Goal: Check status: Check status

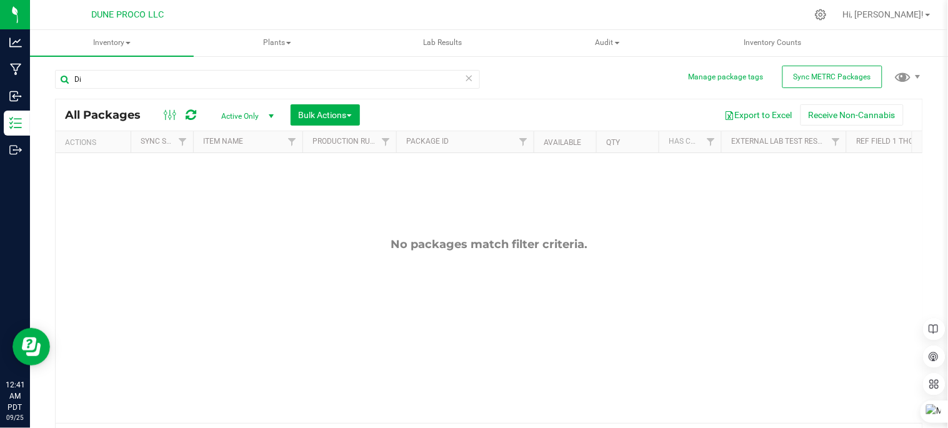
type input "D"
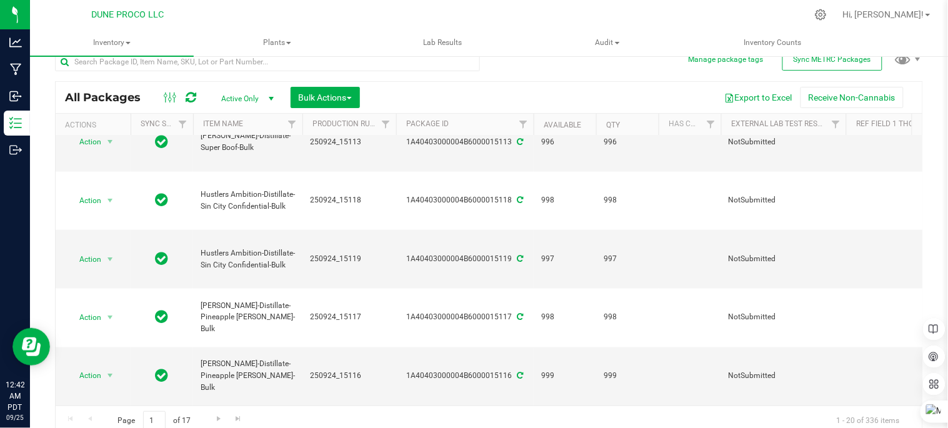
scroll to position [26, 0]
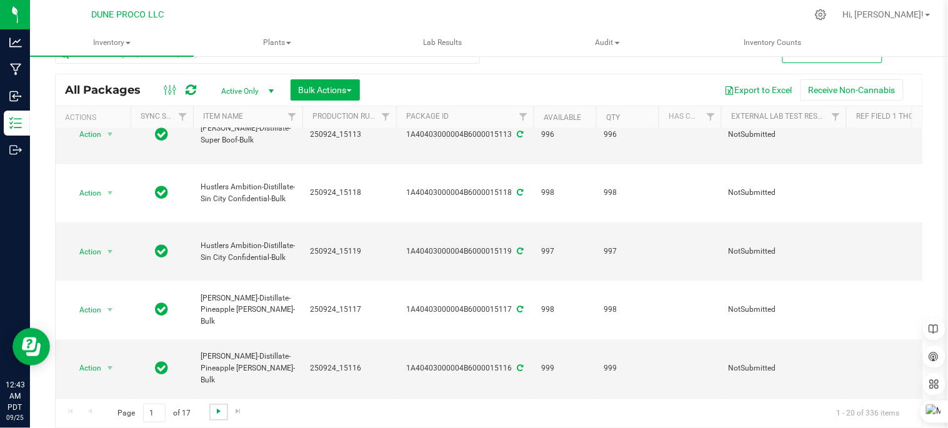
click at [217, 411] on span "Go to the next page" at bounding box center [219, 411] width 10 height 10
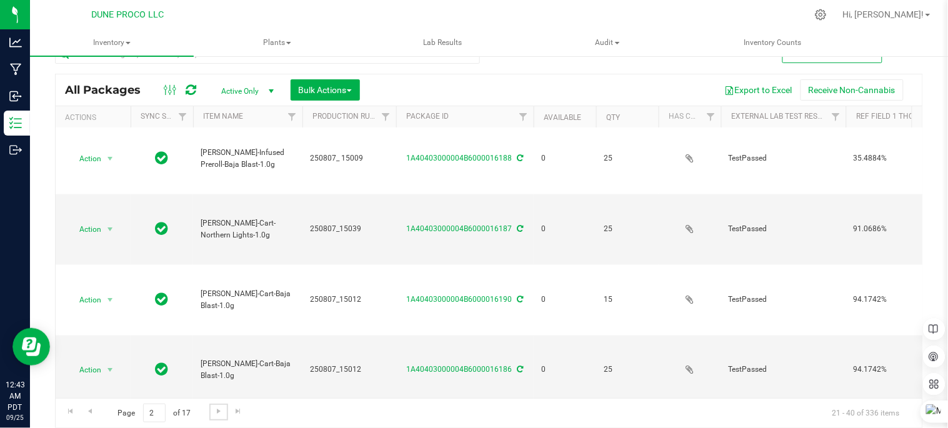
scroll to position [433, 0]
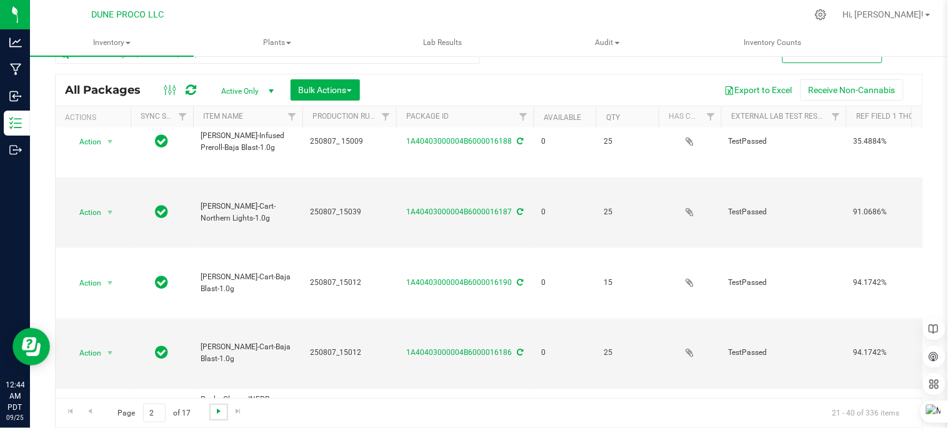
click at [215, 410] on span "Go to the next page" at bounding box center [219, 411] width 10 height 10
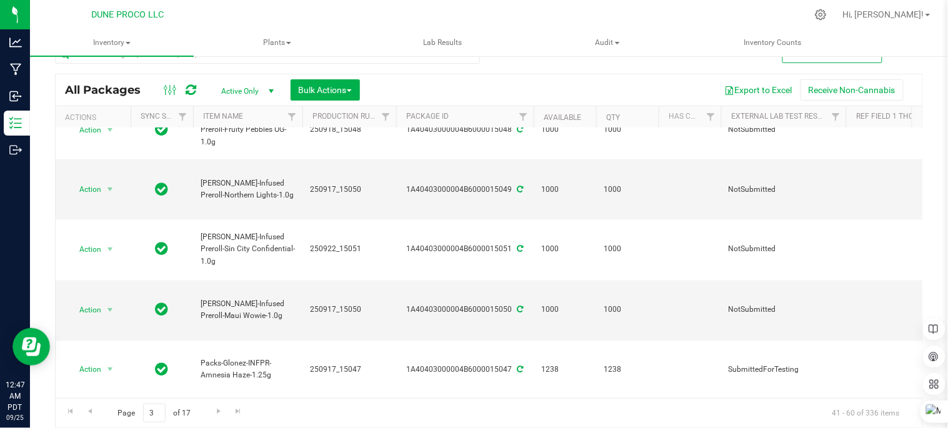
click at [111, 424] on span "select" at bounding box center [110, 429] width 10 height 10
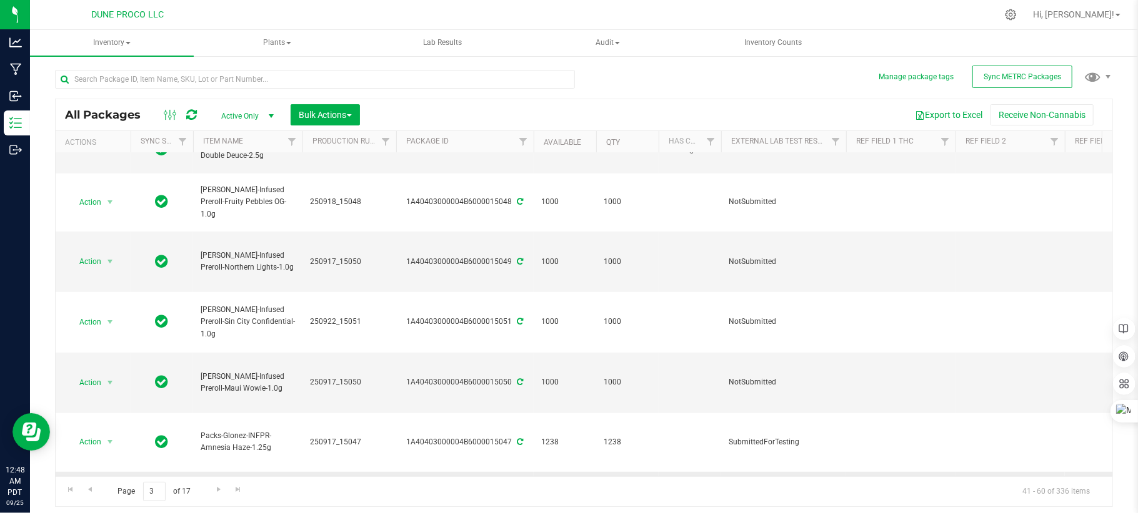
click at [111, 427] on span "select" at bounding box center [110, 501] width 10 height 10
click at [117, 278] on li "See history" at bounding box center [109, 268] width 80 height 19
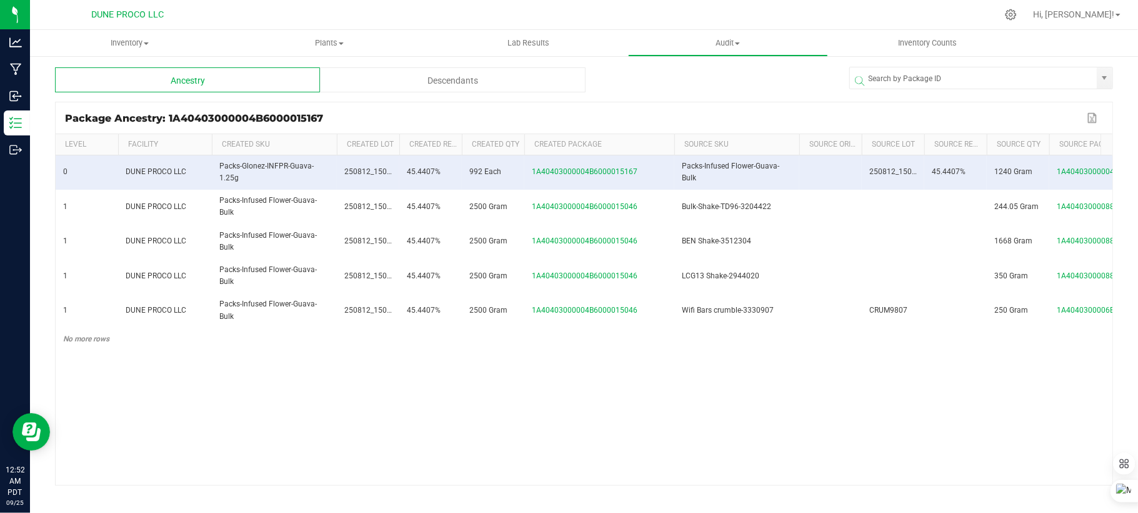
click at [673, 138] on span at bounding box center [672, 236] width 4 height 205
drag, startPoint x: 620, startPoint y: 305, endPoint x: 617, endPoint y: 390, distance: 85.0
drag, startPoint x: 617, startPoint y: 390, endPoint x: 424, endPoint y: 386, distance: 193.7
click at [424, 386] on div "0 DUNE PROCO LLC Packs-Glonez-INFPR-Guava-1.25g 250812_15046 45.4407% 992 Each …" at bounding box center [584, 321] width 1056 height 330
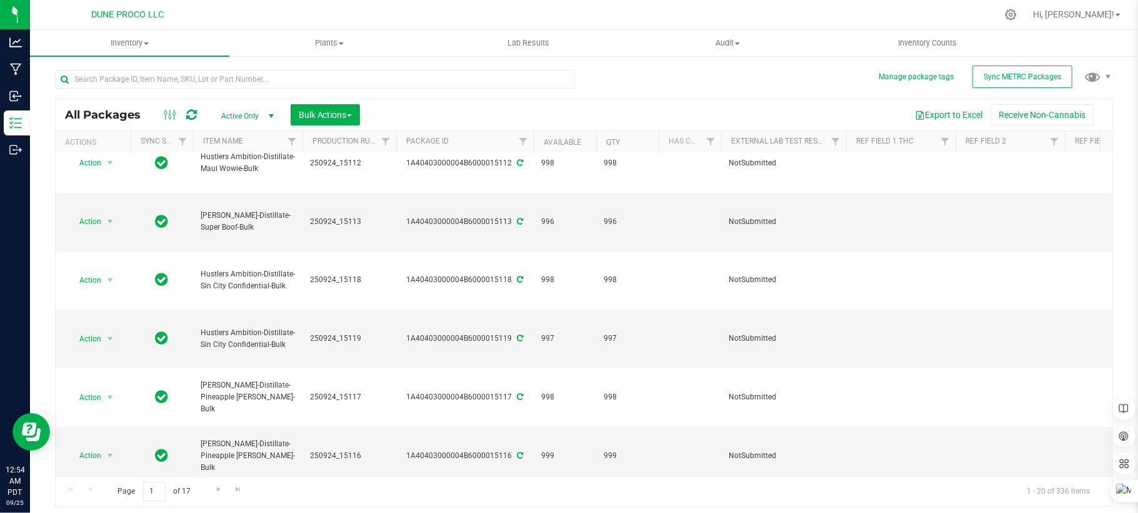
scroll to position [384, 0]
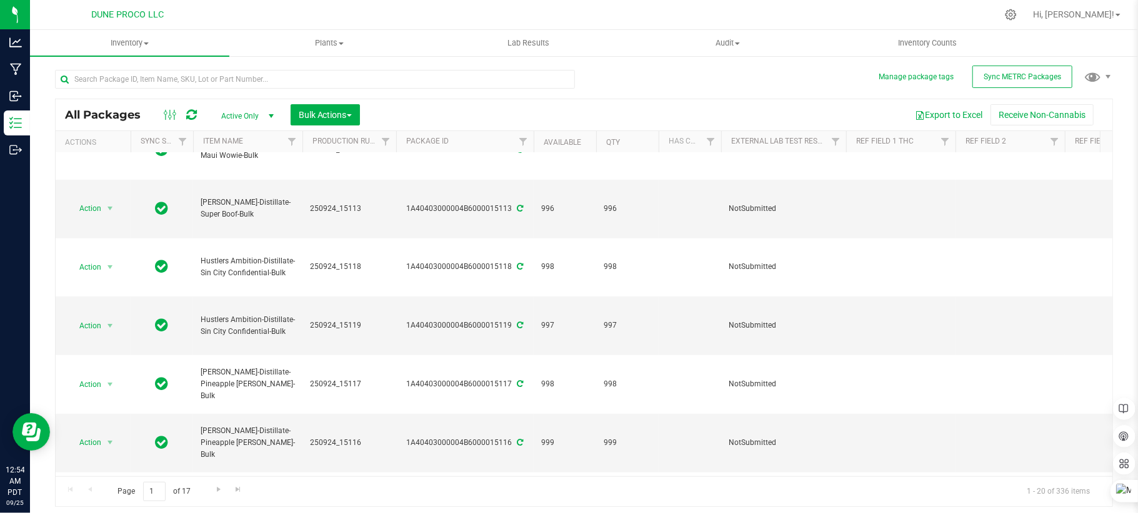
drag, startPoint x: 715, startPoint y: 465, endPoint x: 618, endPoint y: 77, distance: 399.8
click at [618, 77] on div "All Packages Active Only Active Only Lab Samples Locked All External Internal B…" at bounding box center [584, 282] width 1058 height 449
click at [218, 485] on link "Go to the next page" at bounding box center [218, 490] width 18 height 17
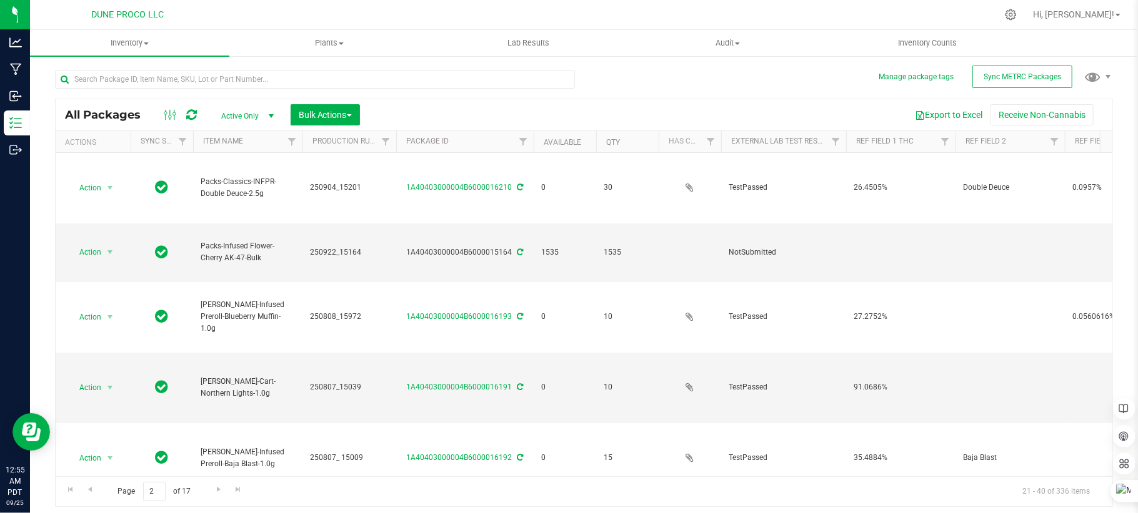
drag, startPoint x: 815, startPoint y: 535, endPoint x: 801, endPoint y: 553, distance: 22.6
drag, startPoint x: 801, startPoint y: 553, endPoint x: 632, endPoint y: 80, distance: 502.0
click at [632, 80] on div "All Packages Active Only Active Only Lab Samples Locked All External Internal B…" at bounding box center [584, 282] width 1058 height 449
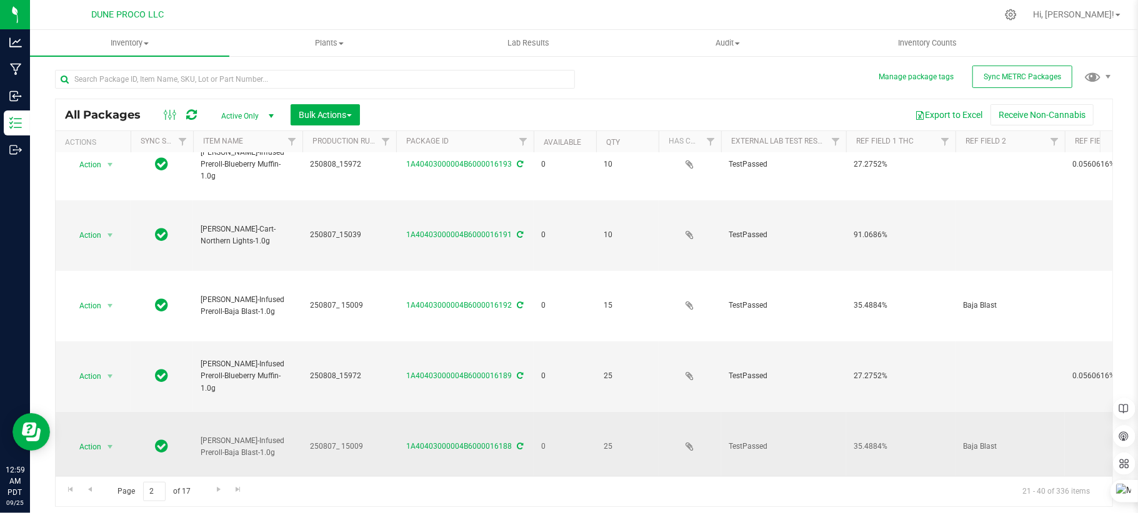
scroll to position [384, 0]
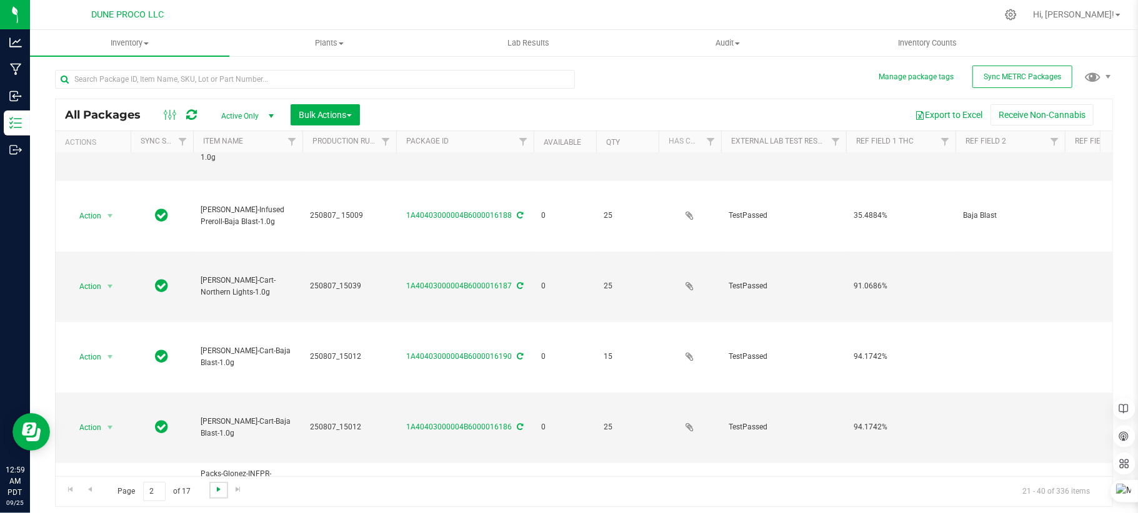
click at [217, 491] on span "Go to the next page" at bounding box center [219, 490] width 10 height 10
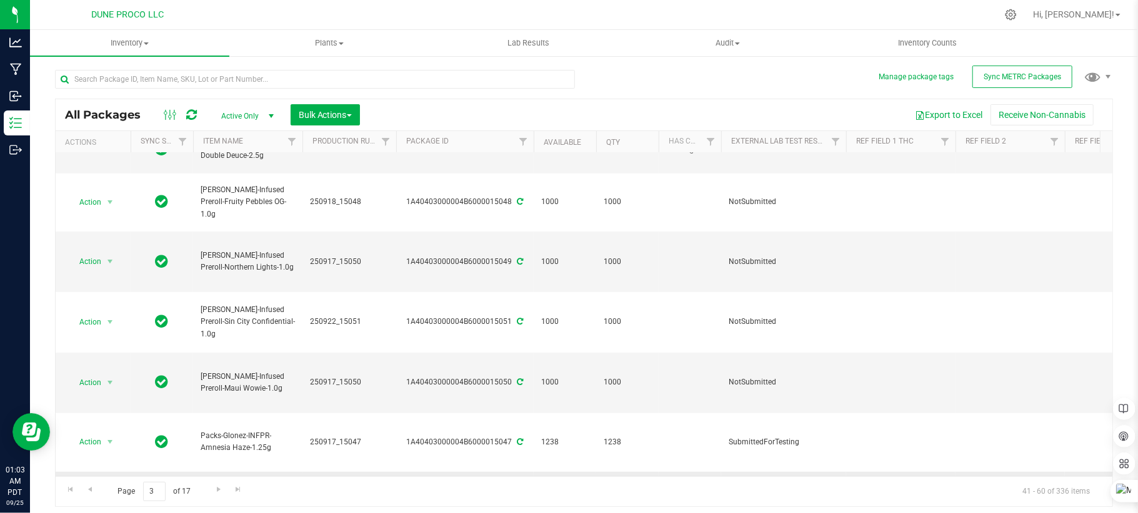
click at [108, 496] on span "select" at bounding box center [110, 501] width 10 height 10
click at [221, 495] on span "Go to the next page" at bounding box center [219, 490] width 10 height 10
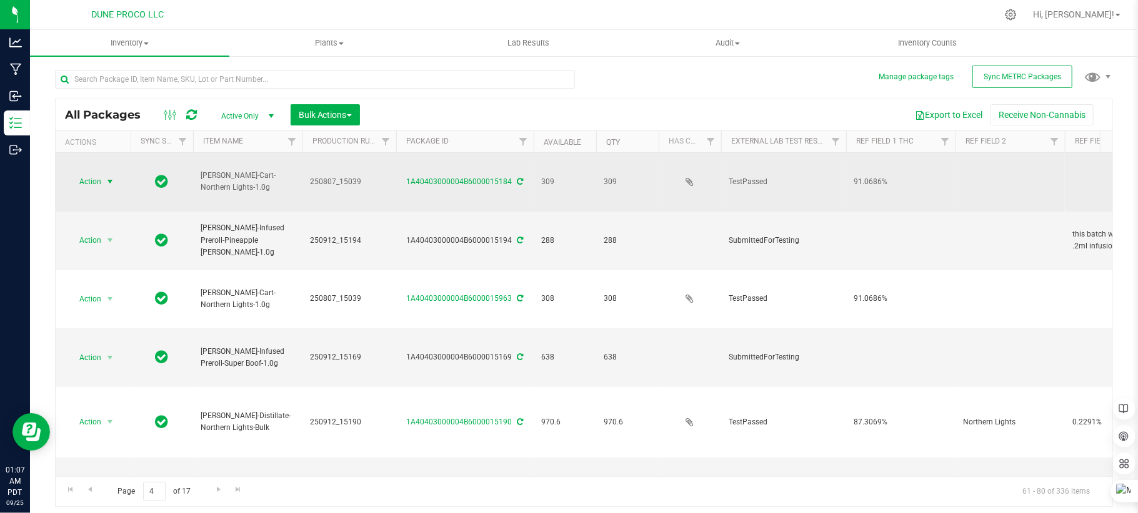
click at [111, 177] on span "select" at bounding box center [110, 182] width 10 height 10
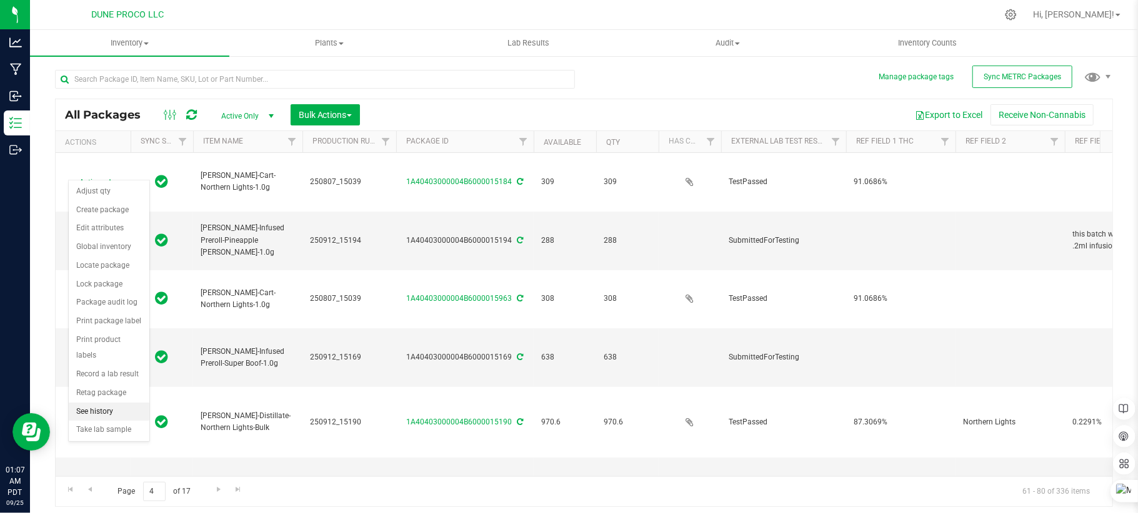
click at [106, 419] on li "See history" at bounding box center [109, 412] width 81 height 19
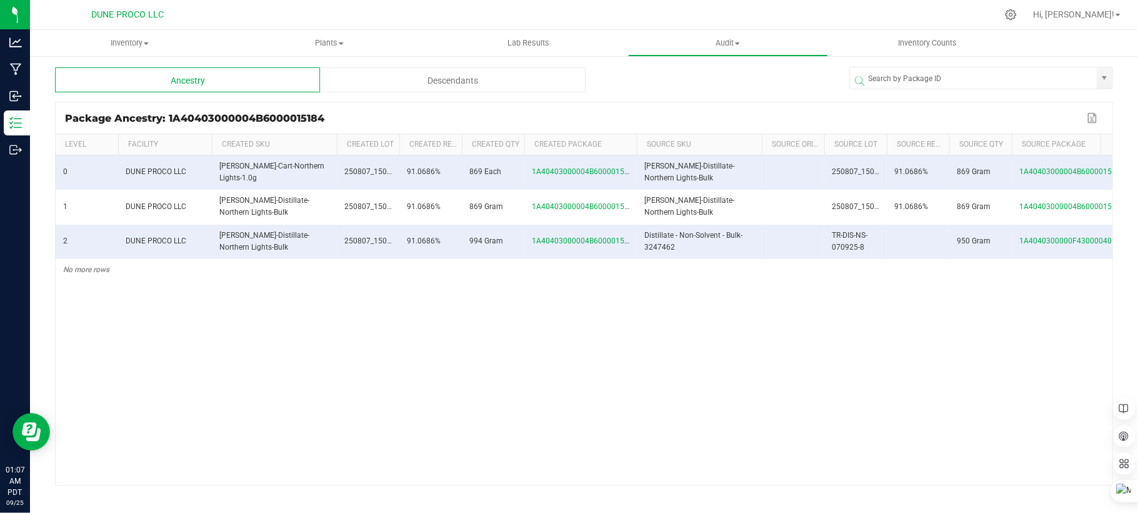
click at [438, 81] on div "Descendants" at bounding box center [452, 79] width 265 height 25
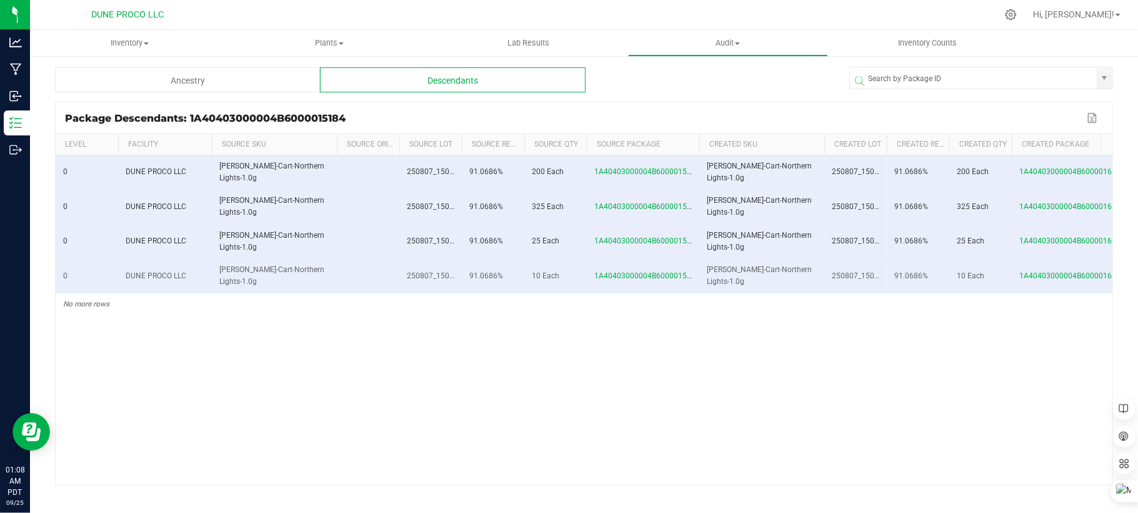
scroll to position [0, 117]
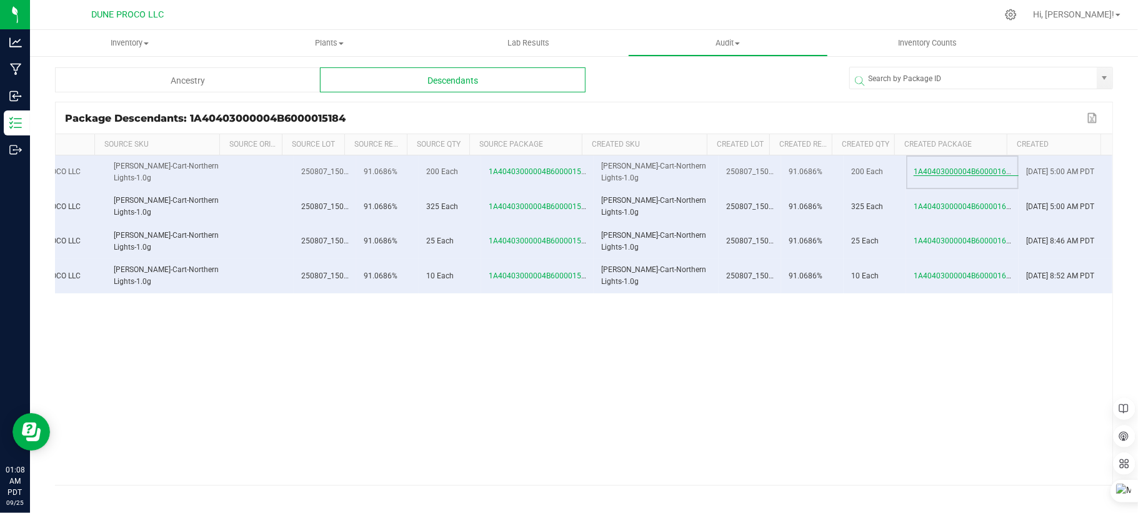
click at [949, 172] on span "1A40403000004B6000016121" at bounding box center [966, 171] width 106 height 9
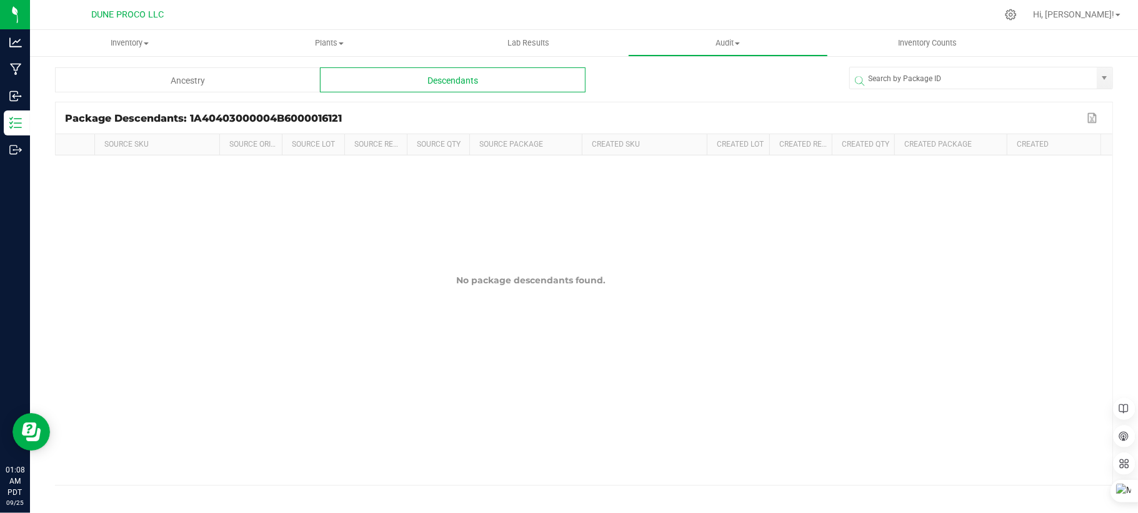
click at [239, 89] on div "Ancestry" at bounding box center [187, 79] width 265 height 25
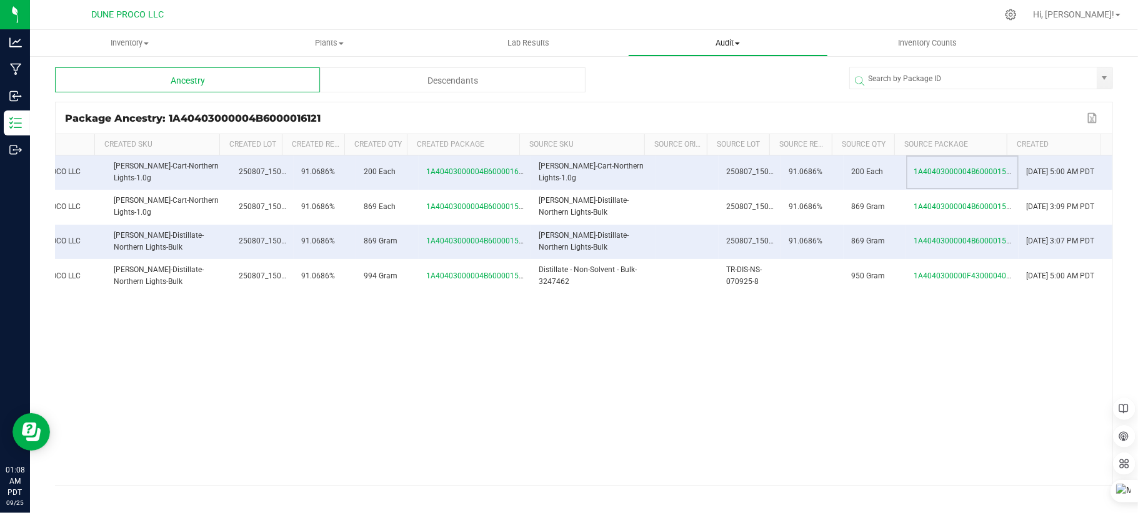
click at [728, 46] on span "Audit" at bounding box center [727, 42] width 198 height 11
click at [537, 78] on div "Descendants" at bounding box center [452, 79] width 265 height 25
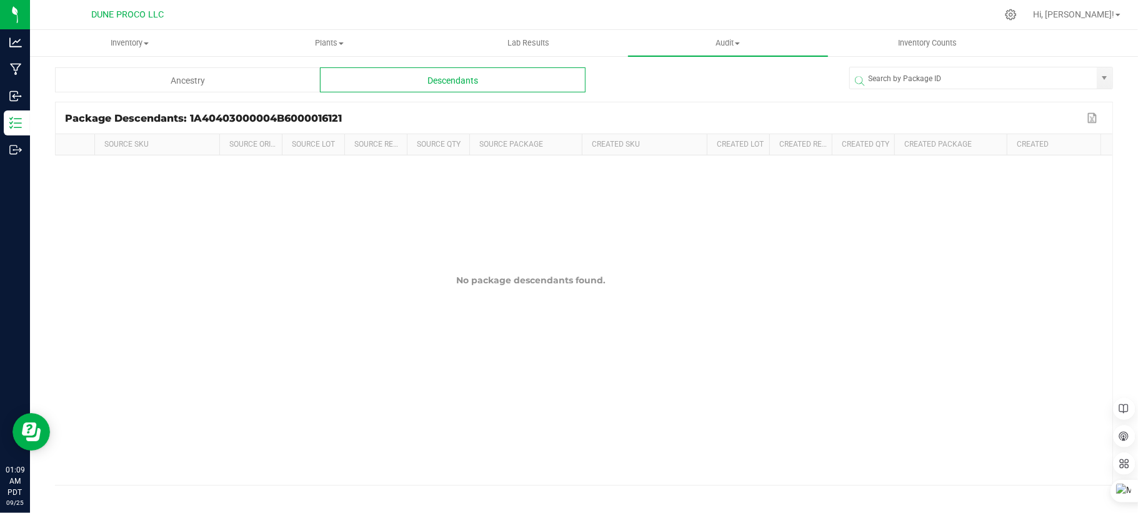
click at [211, 71] on div "Ancestry" at bounding box center [187, 79] width 265 height 25
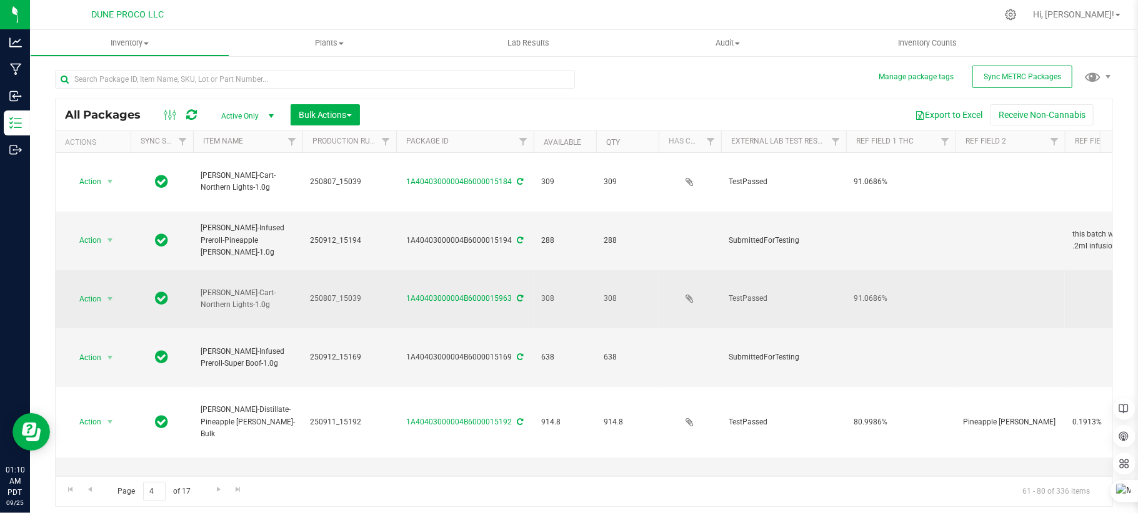
click at [553, 270] on td "308" at bounding box center [564, 299] width 62 height 59
click at [106, 294] on span "select" at bounding box center [110, 299] width 10 height 10
click at [108, 294] on span "select" at bounding box center [110, 299] width 10 height 10
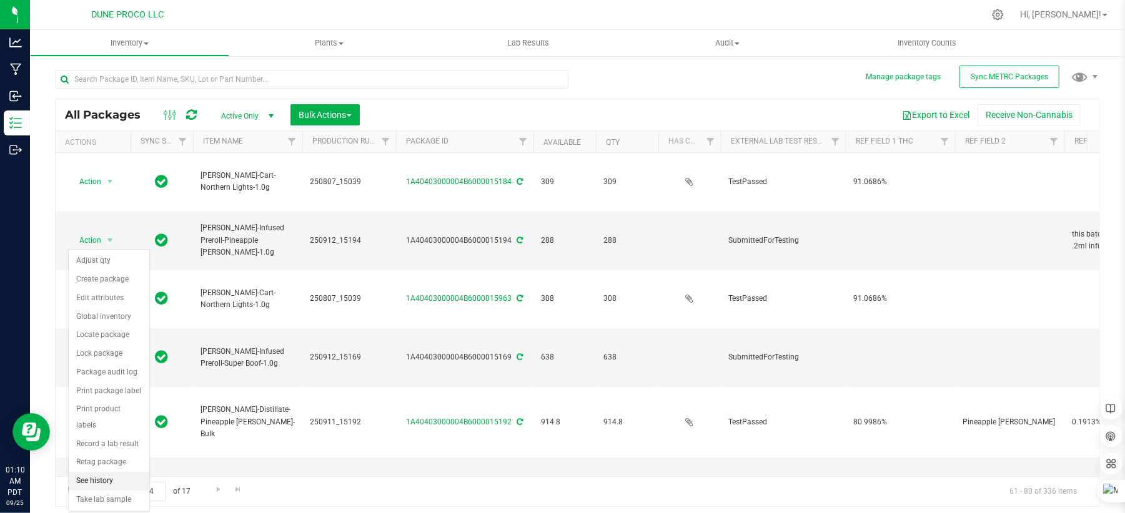
click at [103, 485] on li "See history" at bounding box center [109, 481] width 81 height 19
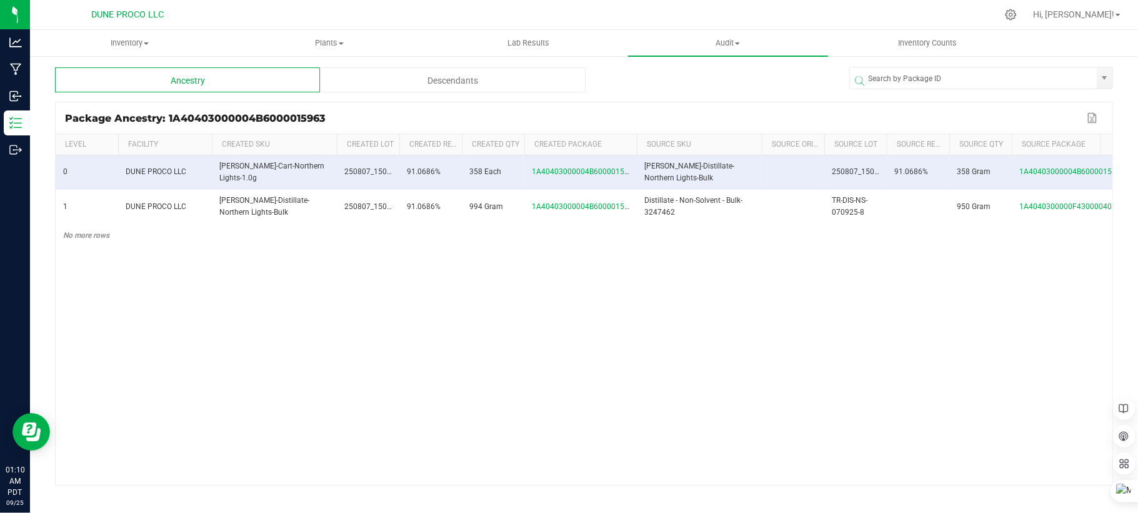
click at [506, 79] on div "Descendants" at bounding box center [452, 79] width 265 height 25
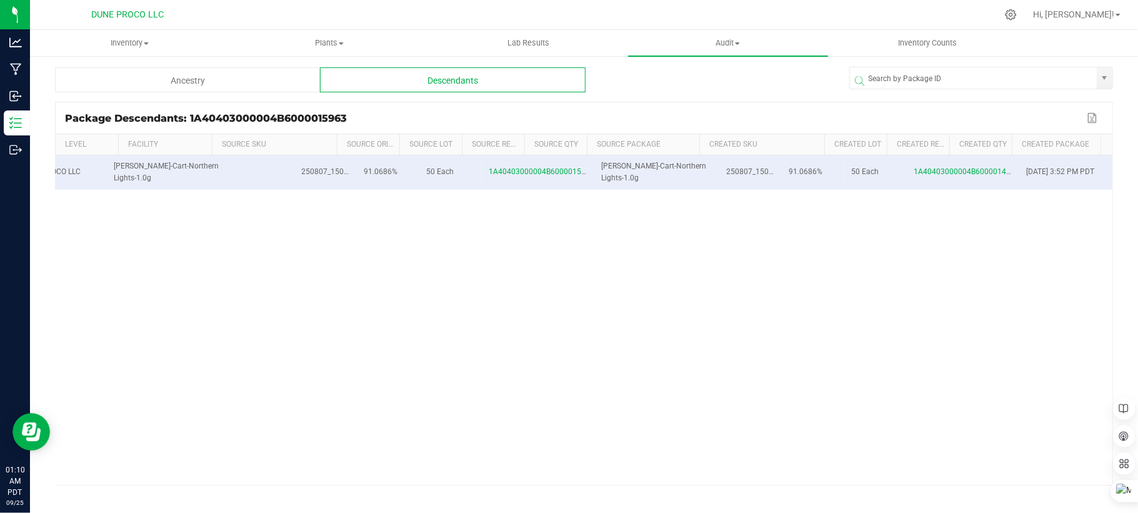
scroll to position [0, 117]
click at [969, 176] on span "1A40403000004B6000014288" at bounding box center [966, 171] width 106 height 9
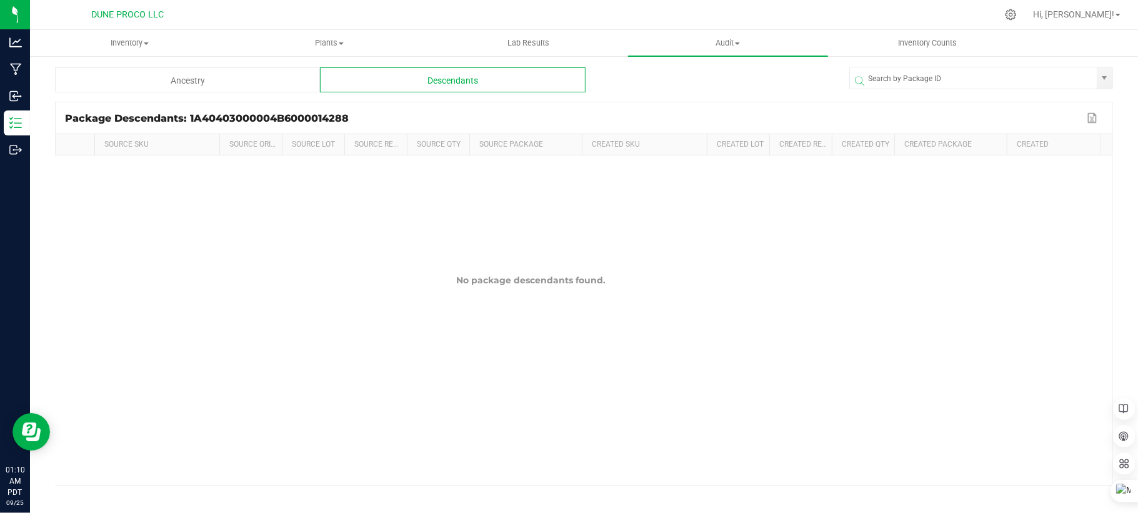
click at [318, 112] on div "Package Descendants: 1A40403000004B6000014288" at bounding box center [574, 118] width 1019 height 12
click at [238, 78] on div "Ancestry" at bounding box center [187, 79] width 265 height 25
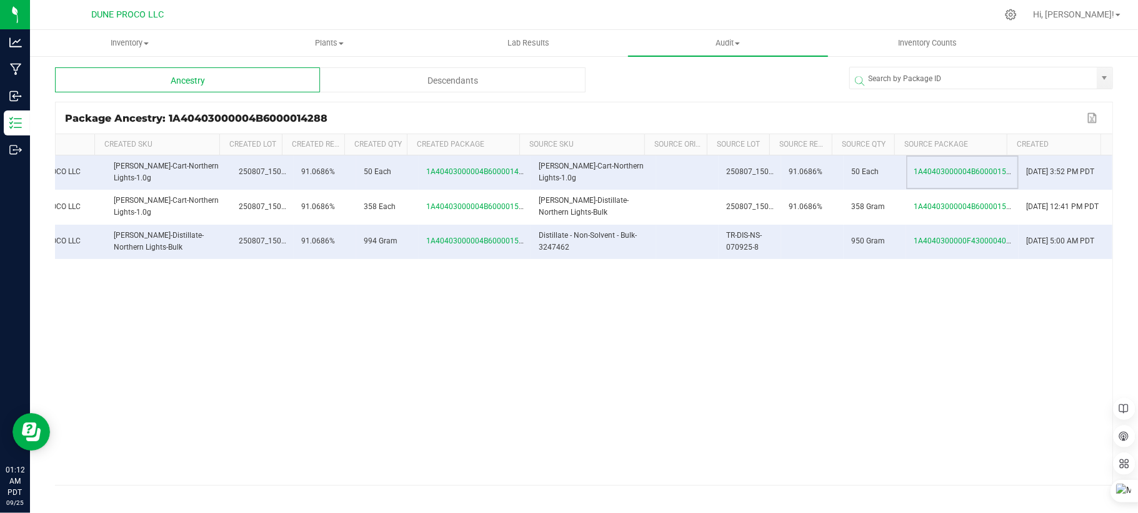
click at [391, 11] on div at bounding box center [610, 14] width 773 height 24
click at [141, 46] on span "Inventory" at bounding box center [130, 42] width 198 height 11
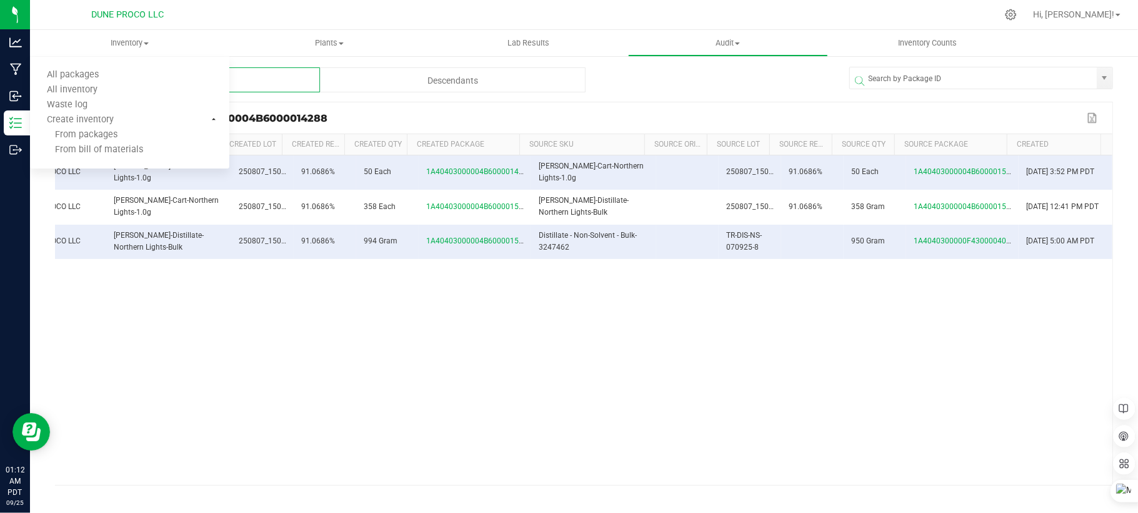
click at [36, 11] on div "DUNE PROCO LLC" at bounding box center [127, 14] width 182 height 19
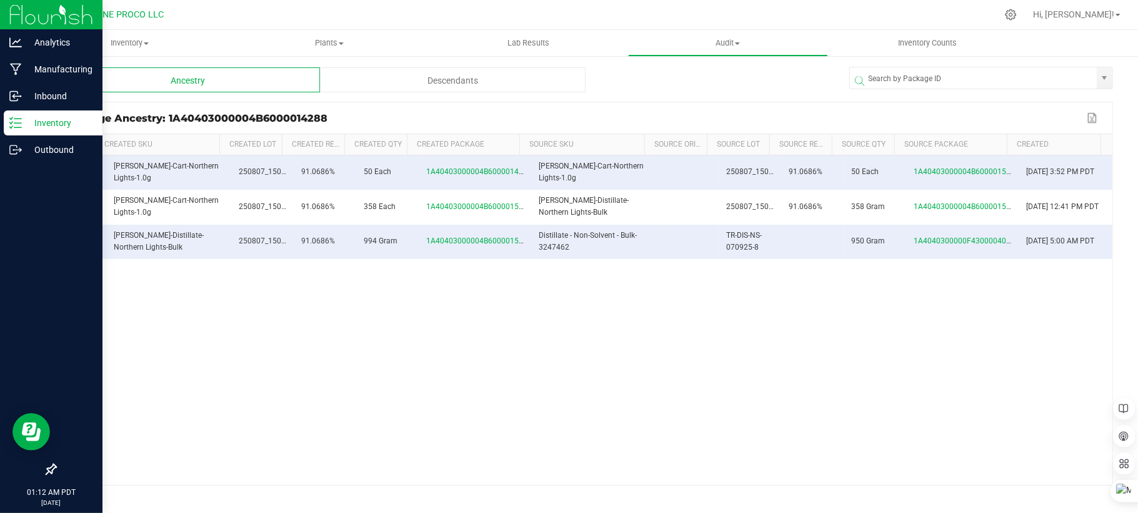
click at [12, 126] on icon at bounding box center [11, 127] width 2 height 2
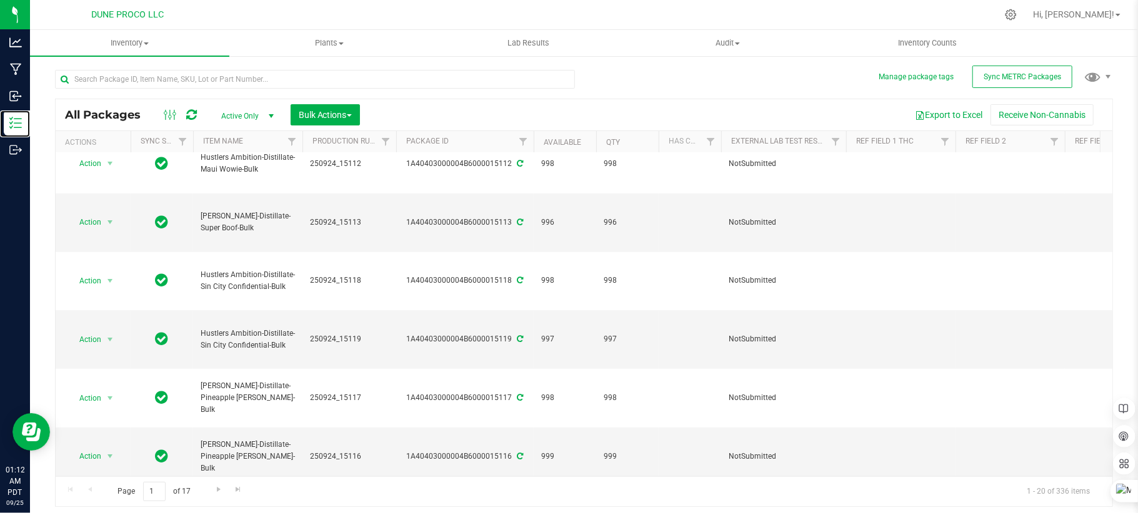
scroll to position [384, 0]
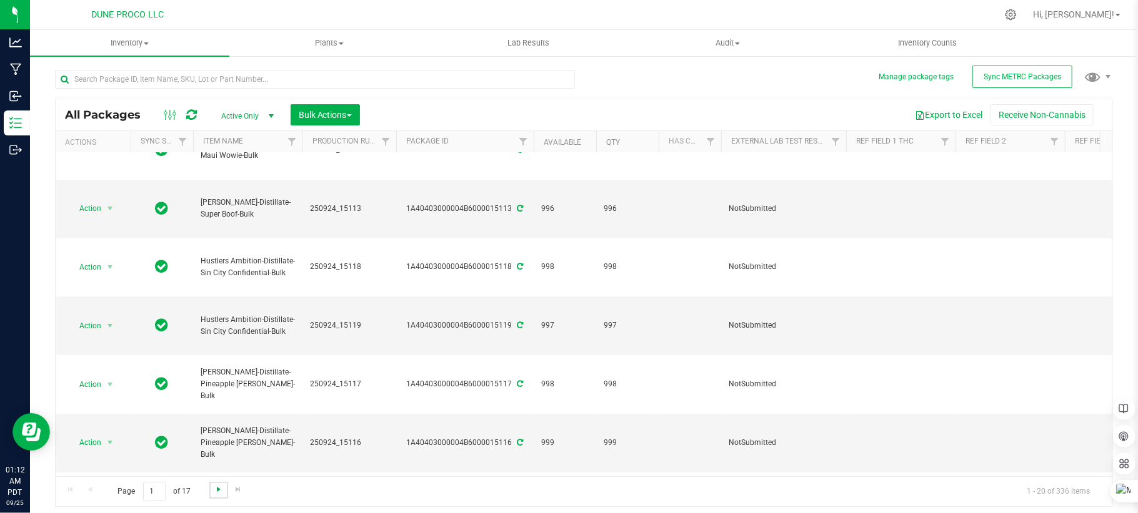
click at [216, 493] on span "Go to the next page" at bounding box center [219, 490] width 10 height 10
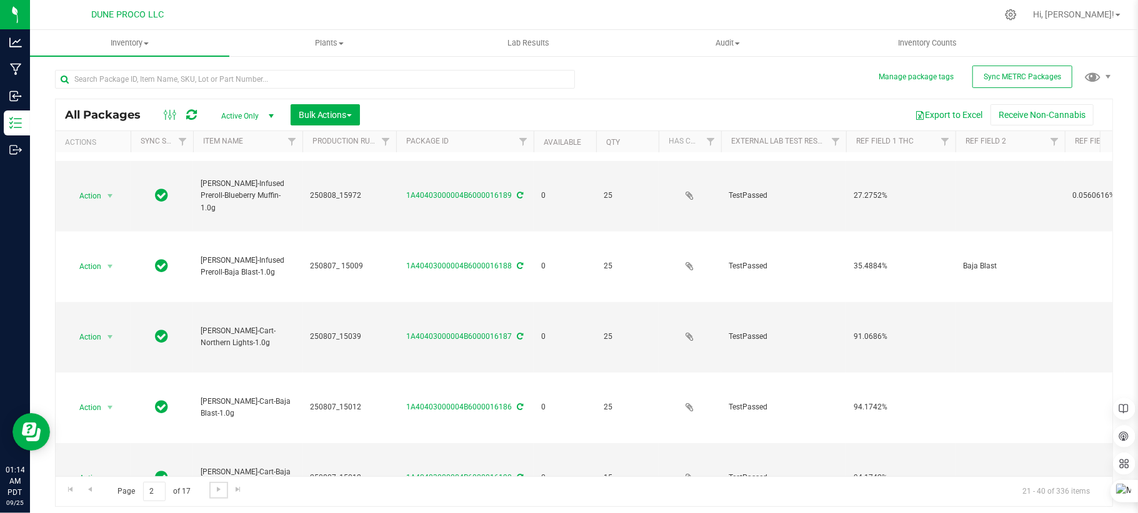
scroll to position [384, 0]
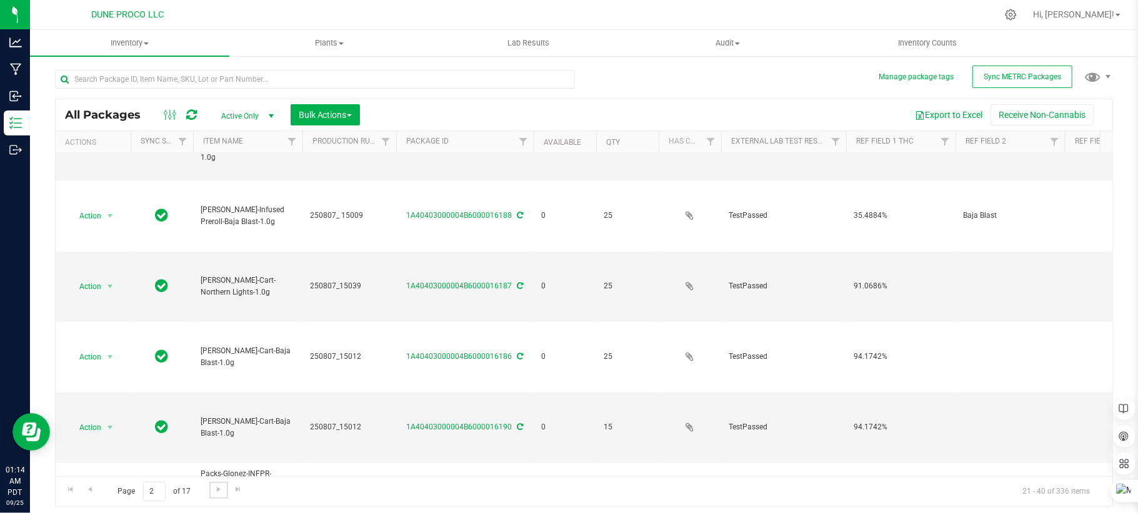
drag, startPoint x: 218, startPoint y: 486, endPoint x: 229, endPoint y: 513, distance: 28.9
click at [219, 486] on span "Go to the next page" at bounding box center [219, 490] width 10 height 10
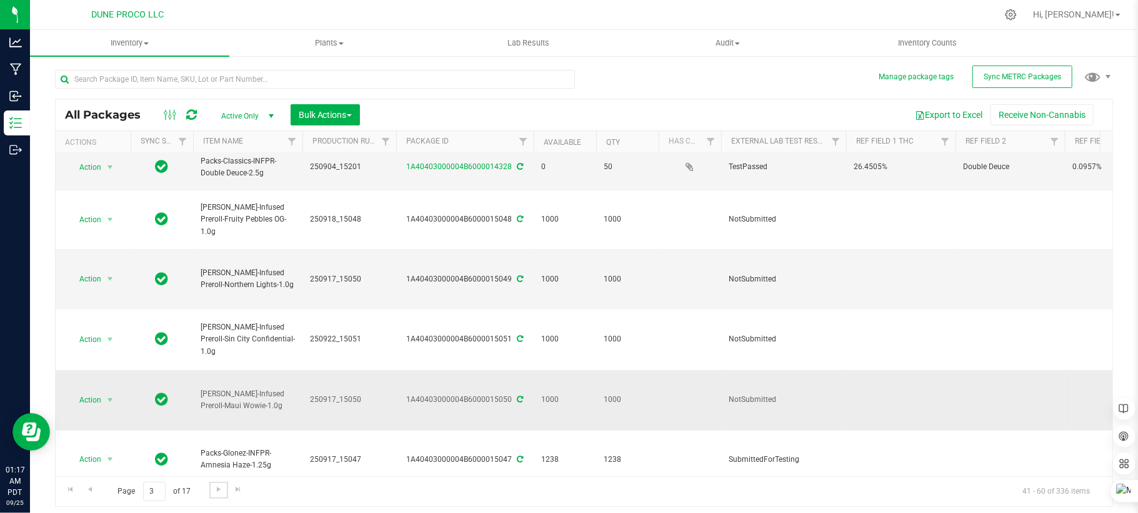
scroll to position [470, 0]
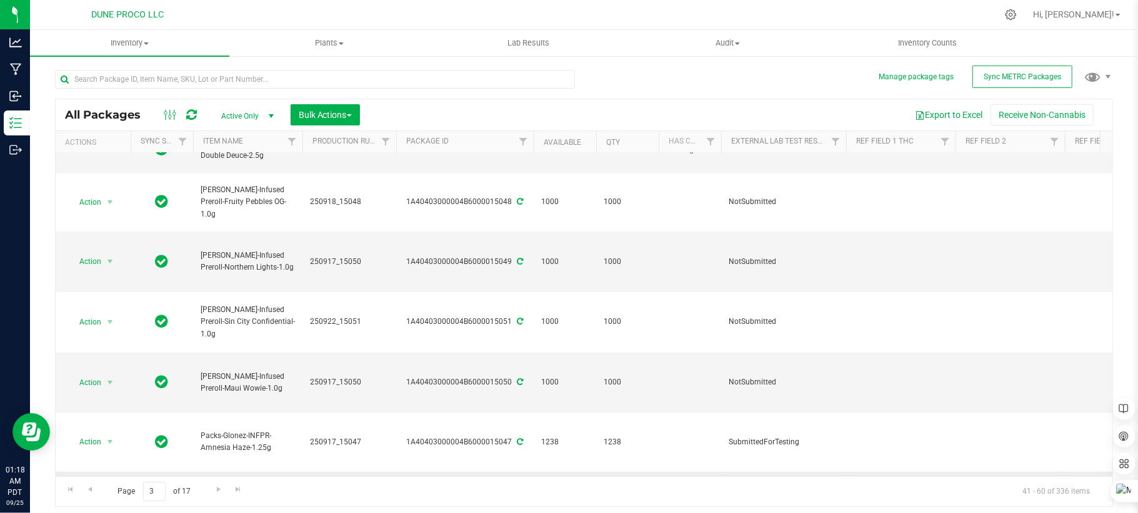
click at [477, 496] on link "1A40403000004B6000015167" at bounding box center [460, 500] width 106 height 9
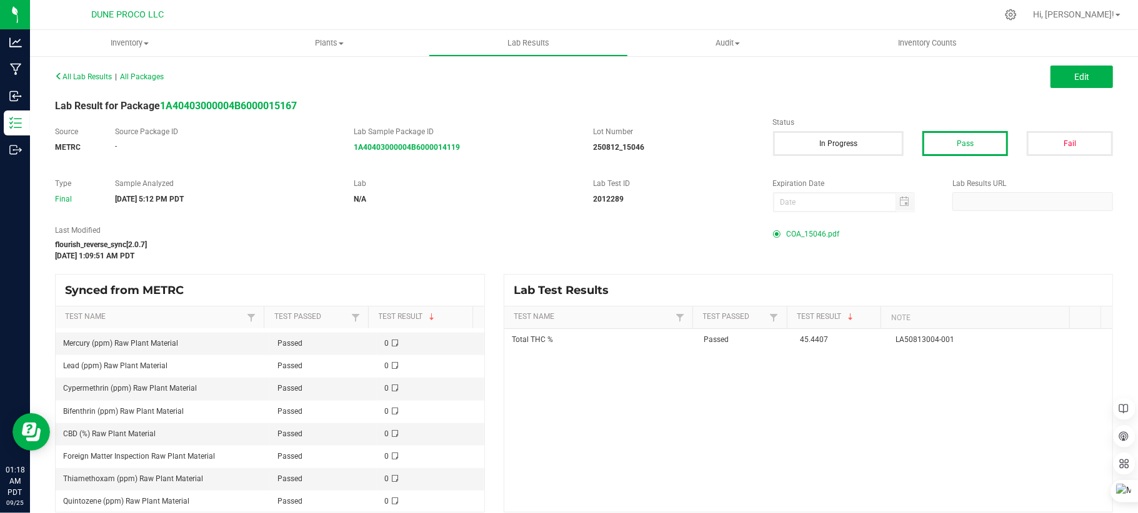
scroll to position [1163, 0]
drag, startPoint x: 352, startPoint y: 427, endPoint x: 280, endPoint y: 235, distance: 205.6
click at [280, 235] on label "Last Modified" at bounding box center [404, 230] width 699 height 11
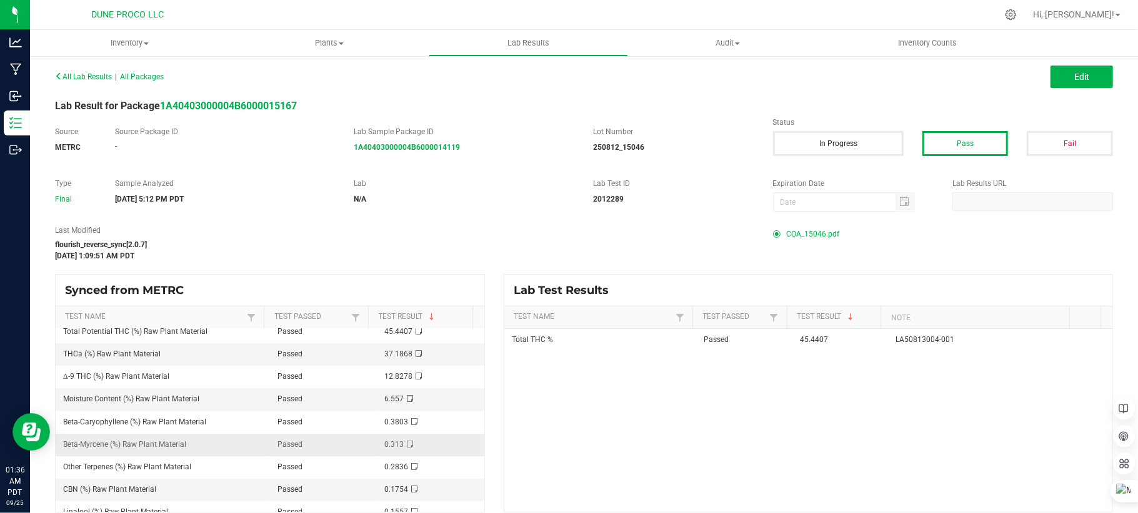
scroll to position [0, 0]
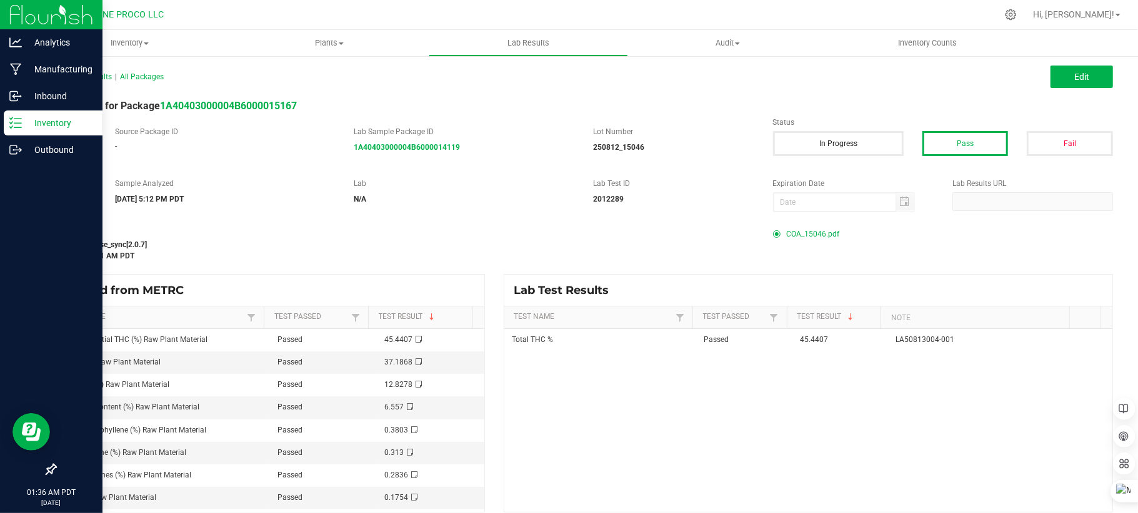
click at [44, 121] on p "Inventory" at bounding box center [59, 123] width 75 height 15
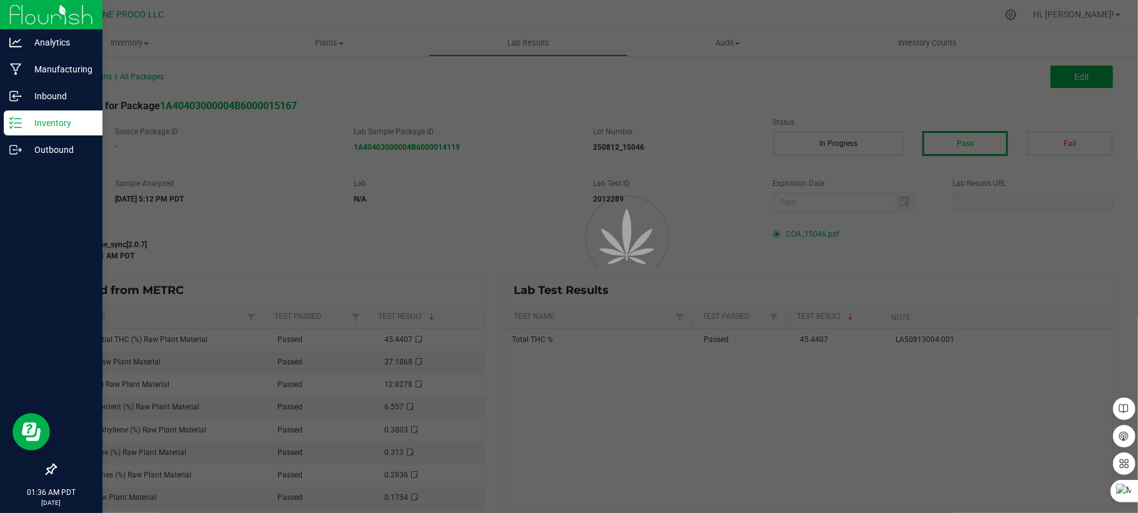
click at [45, 121] on p "Inventory" at bounding box center [59, 123] width 75 height 15
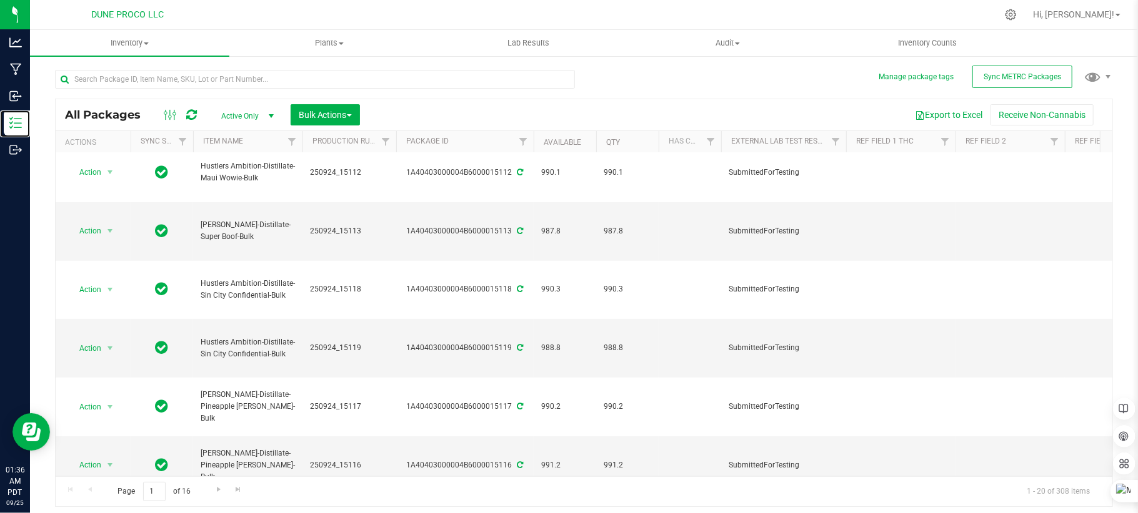
scroll to position [384, 0]
